Goal: Navigation & Orientation: Find specific page/section

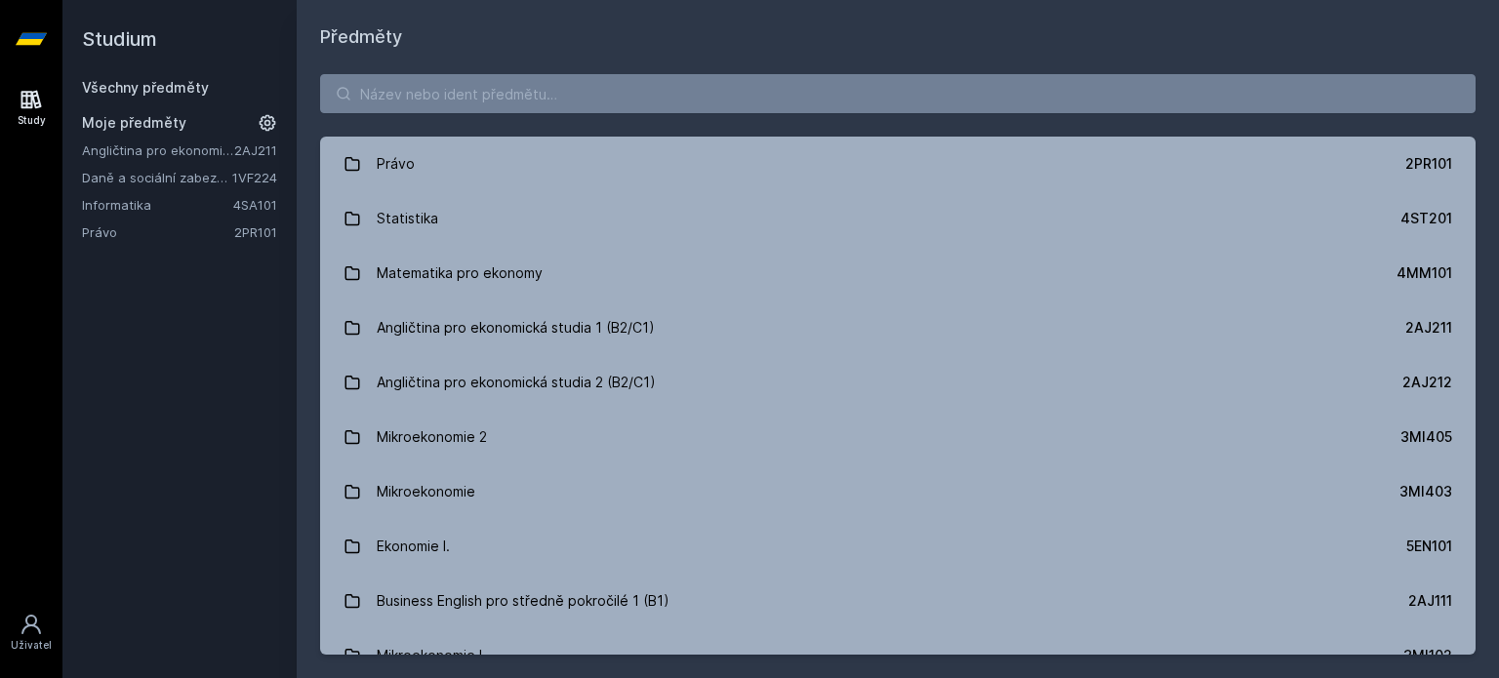
click at [164, 175] on link "Daně a sociální zabezpečení" at bounding box center [157, 178] width 150 height 20
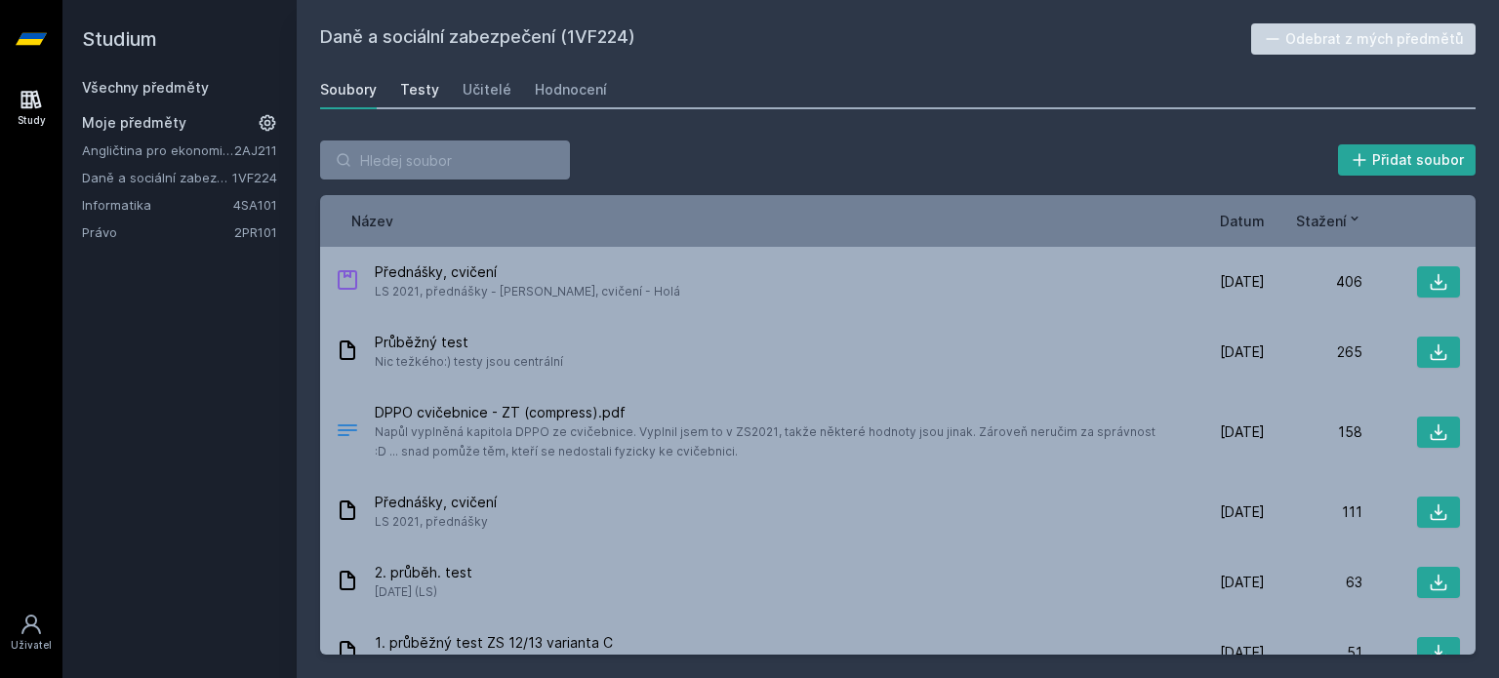
click at [410, 92] on div "Testy" at bounding box center [419, 90] width 39 height 20
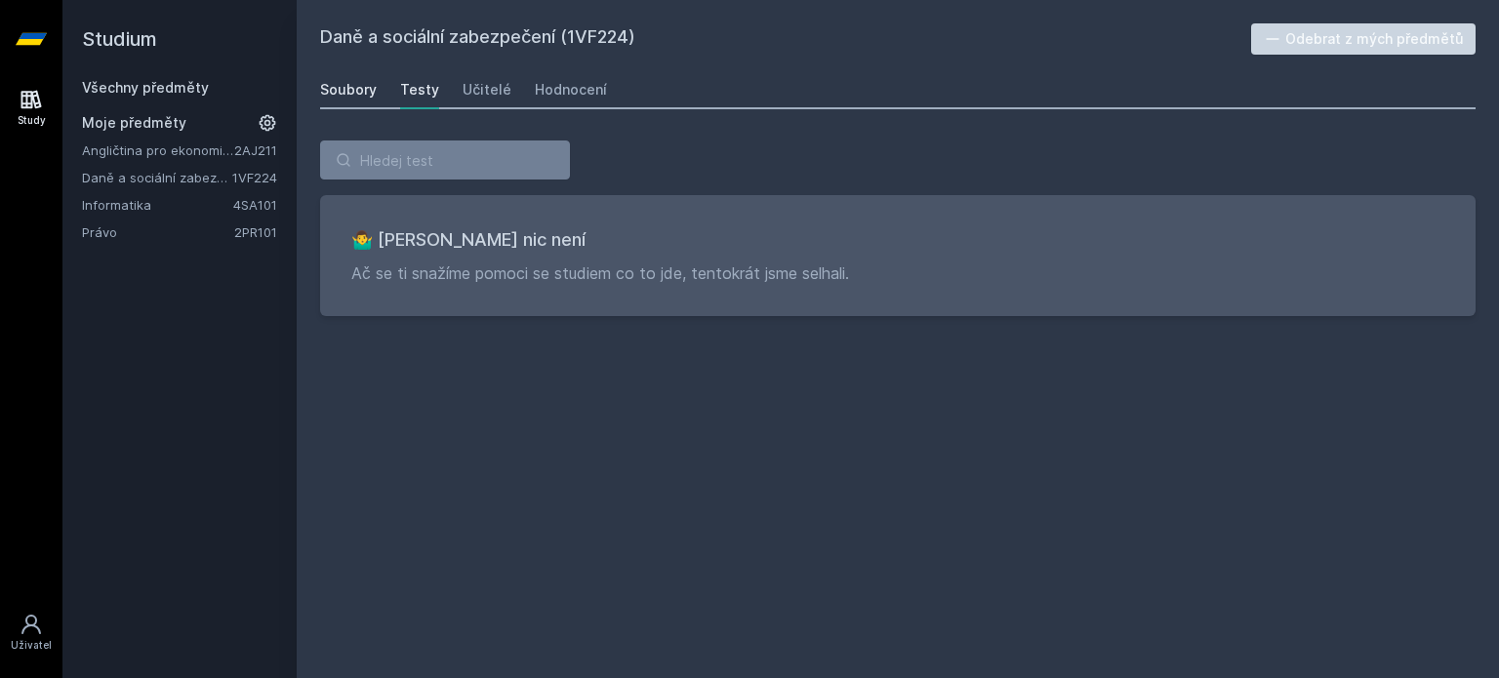
click at [370, 102] on link "Soubory" at bounding box center [348, 89] width 57 height 39
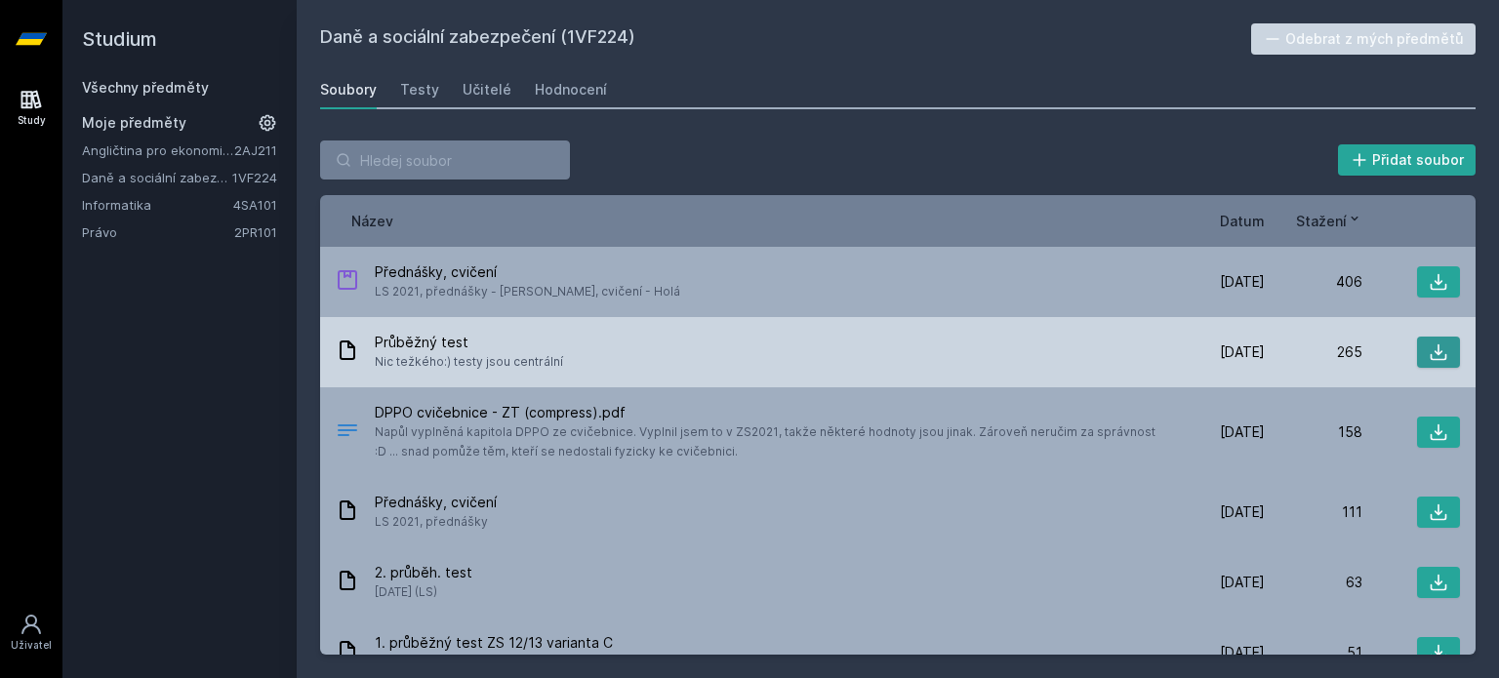
click at [1436, 352] on icon at bounding box center [1439, 353] width 20 height 20
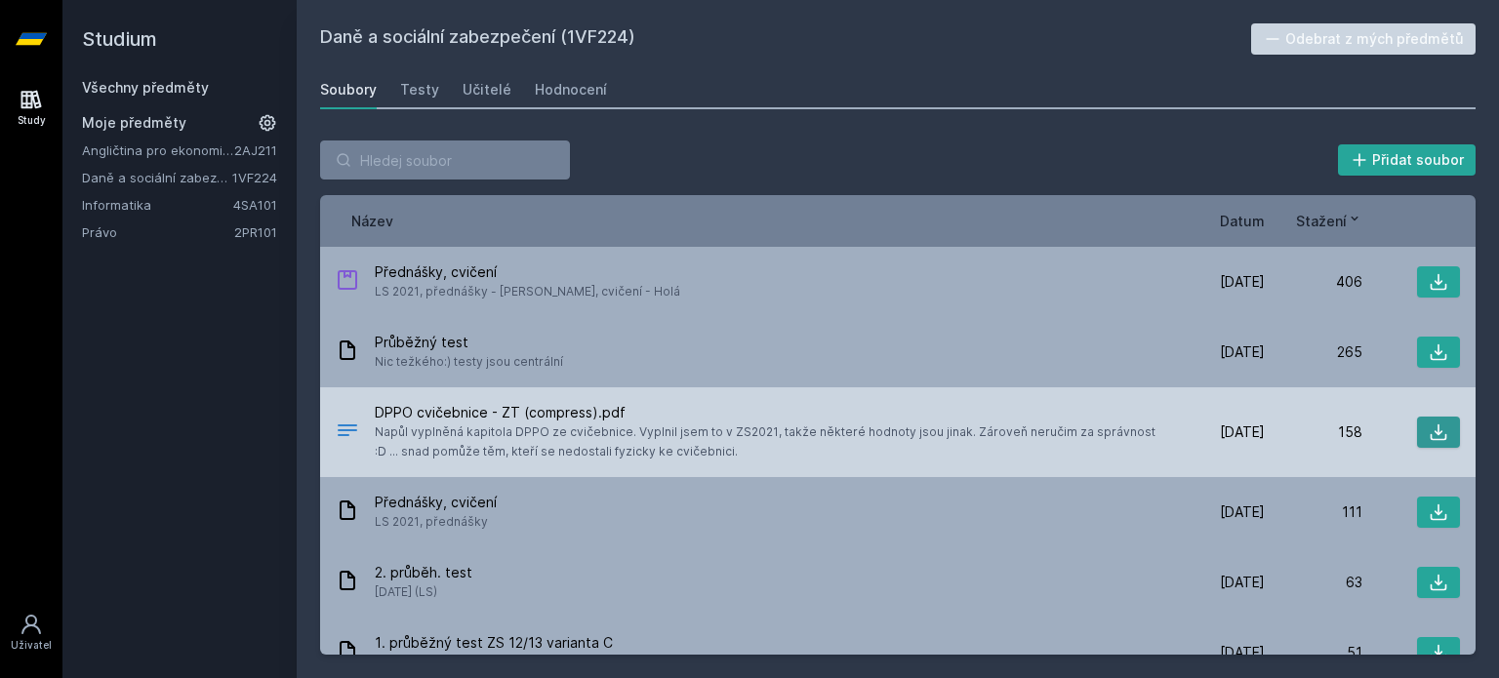
click at [1435, 427] on icon at bounding box center [1439, 433] width 20 height 20
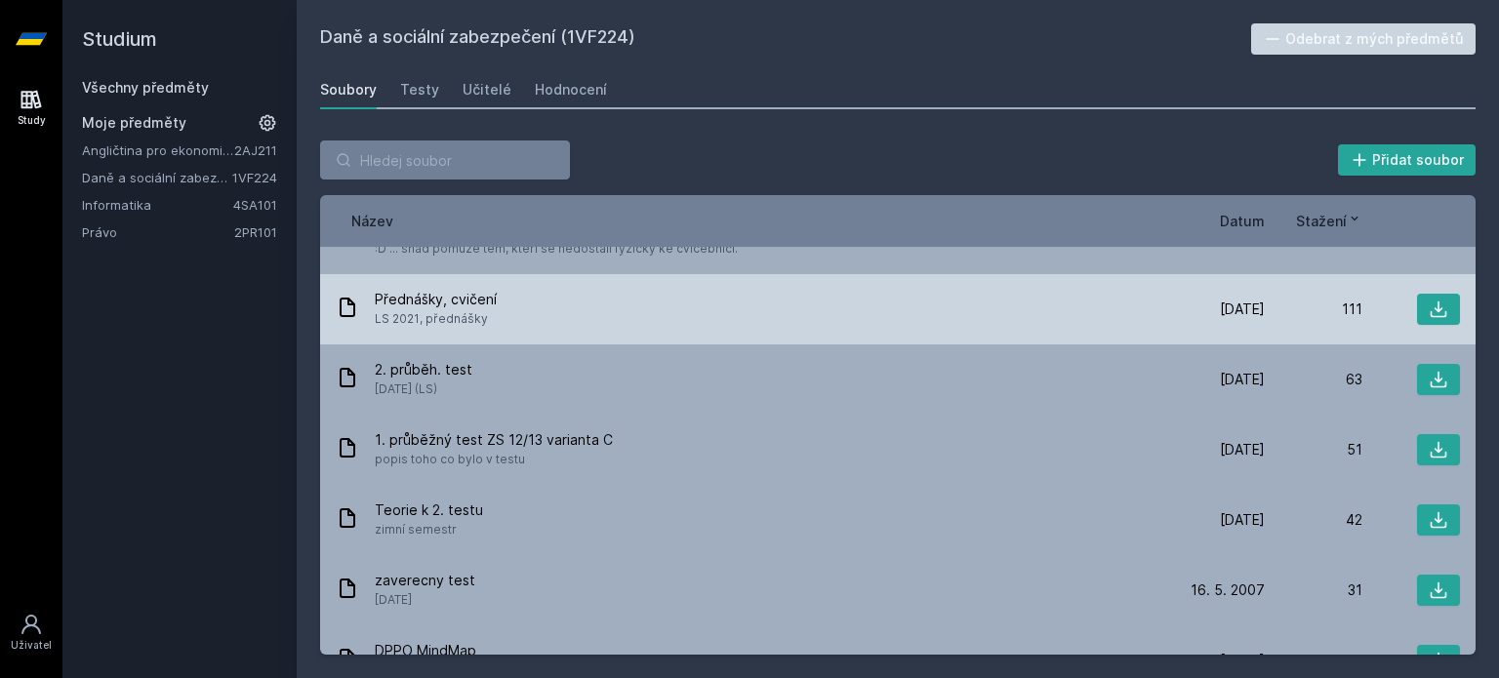
scroll to position [293, 0]
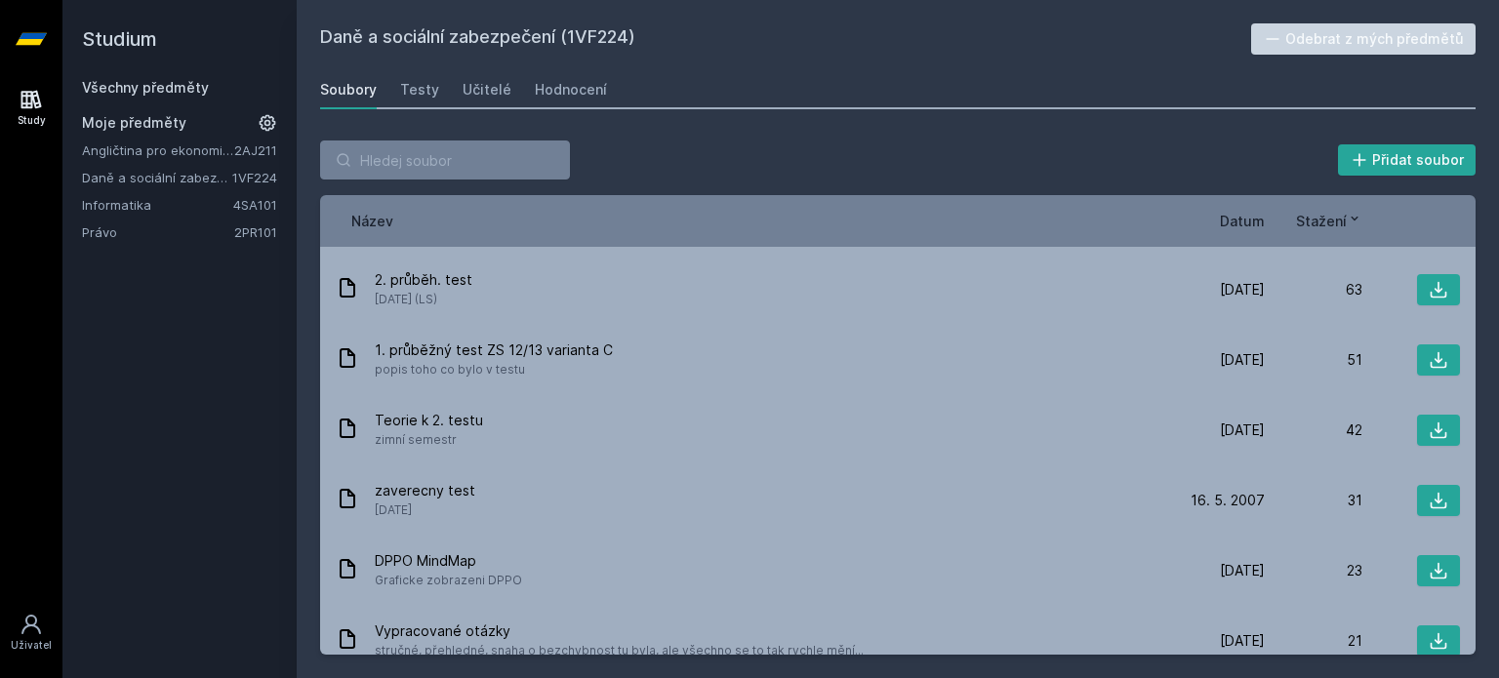
click at [1258, 220] on span "Datum" at bounding box center [1242, 221] width 45 height 20
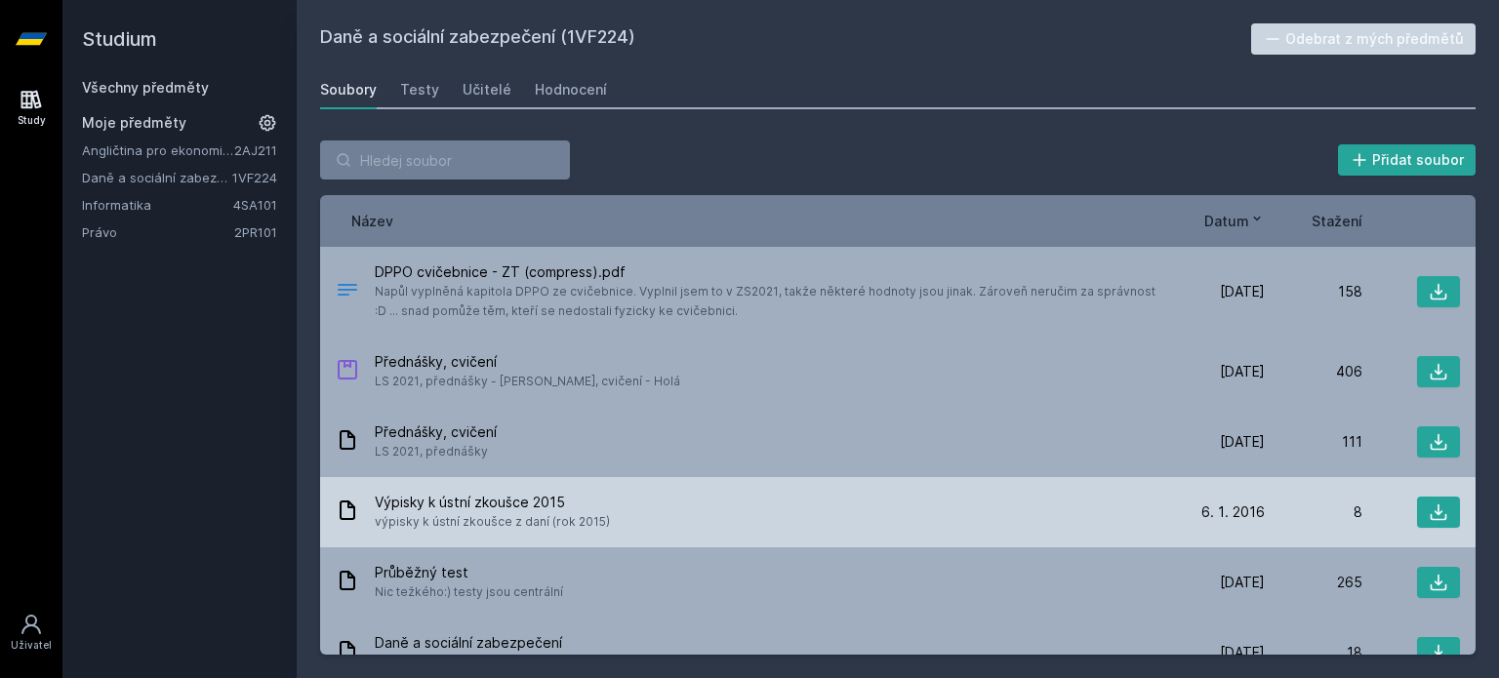
scroll to position [98, 0]
